Goal: Information Seeking & Learning: Learn about a topic

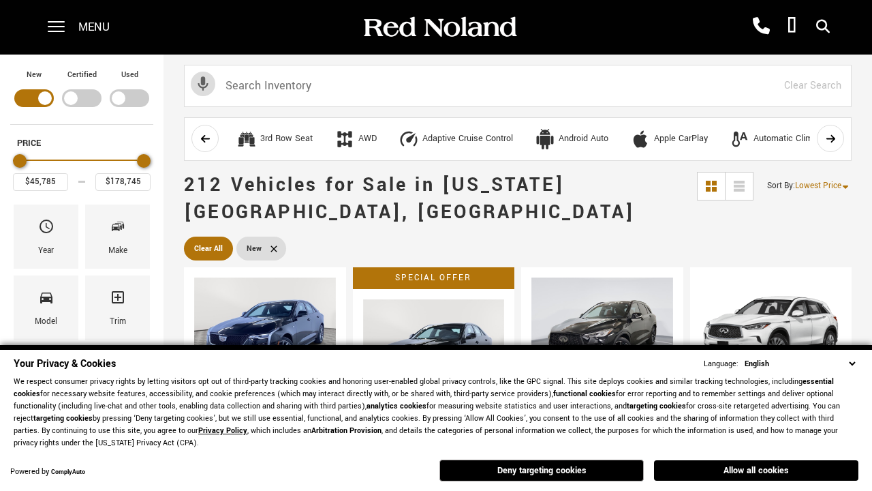
scroll to position [471, 0]
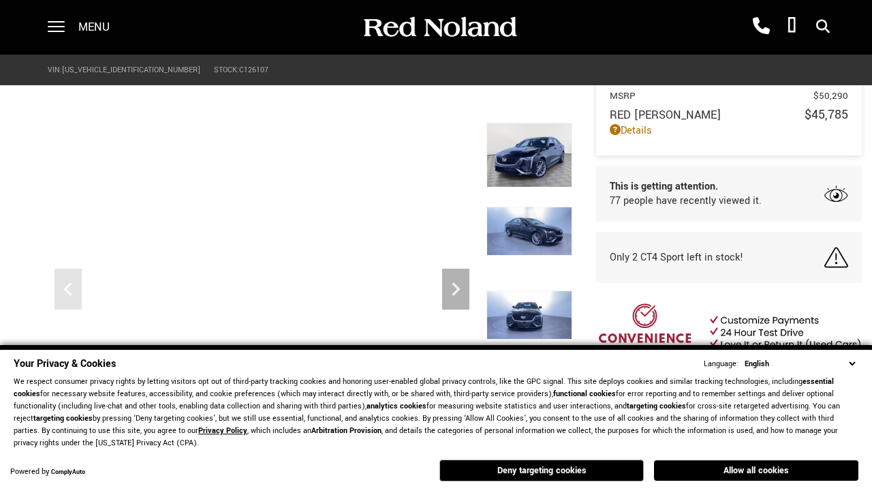
scroll to position [634, 0]
